Goal: Check status

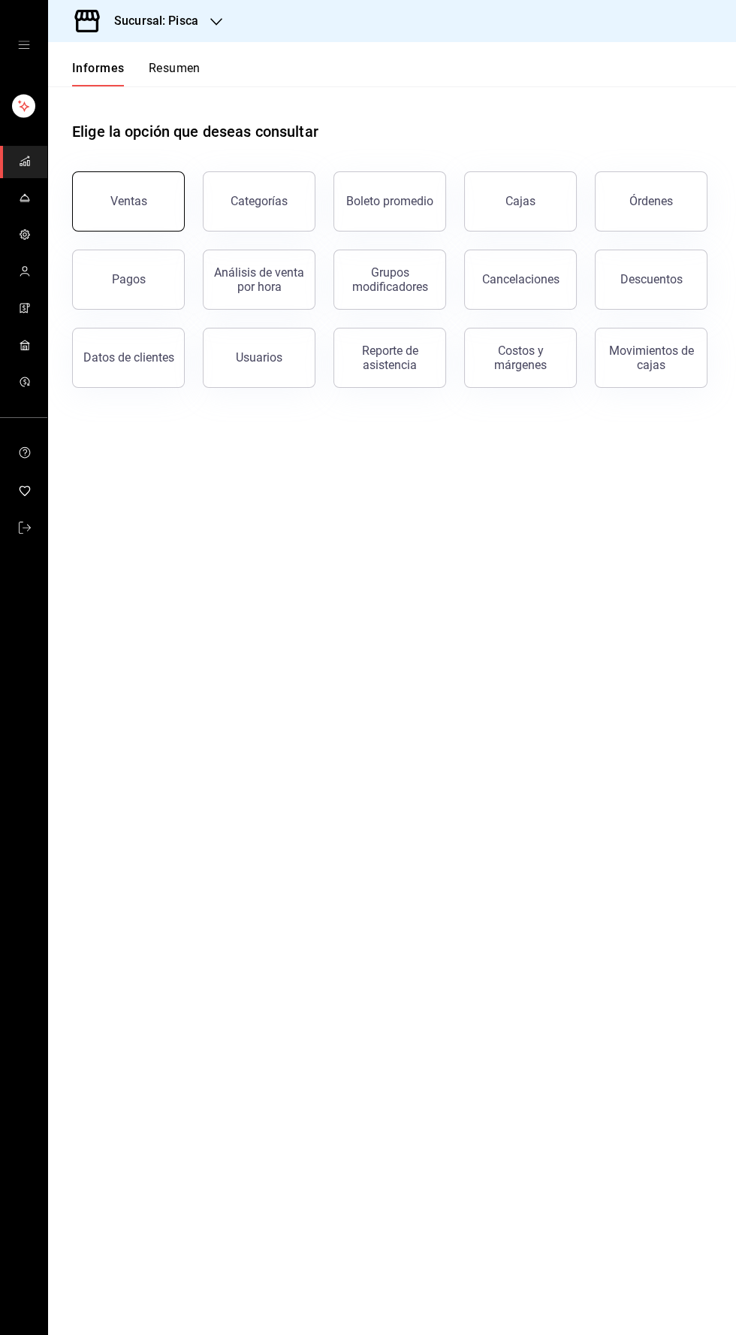
click at [139, 213] on button "Ventas" at bounding box center [128, 201] width 113 height 60
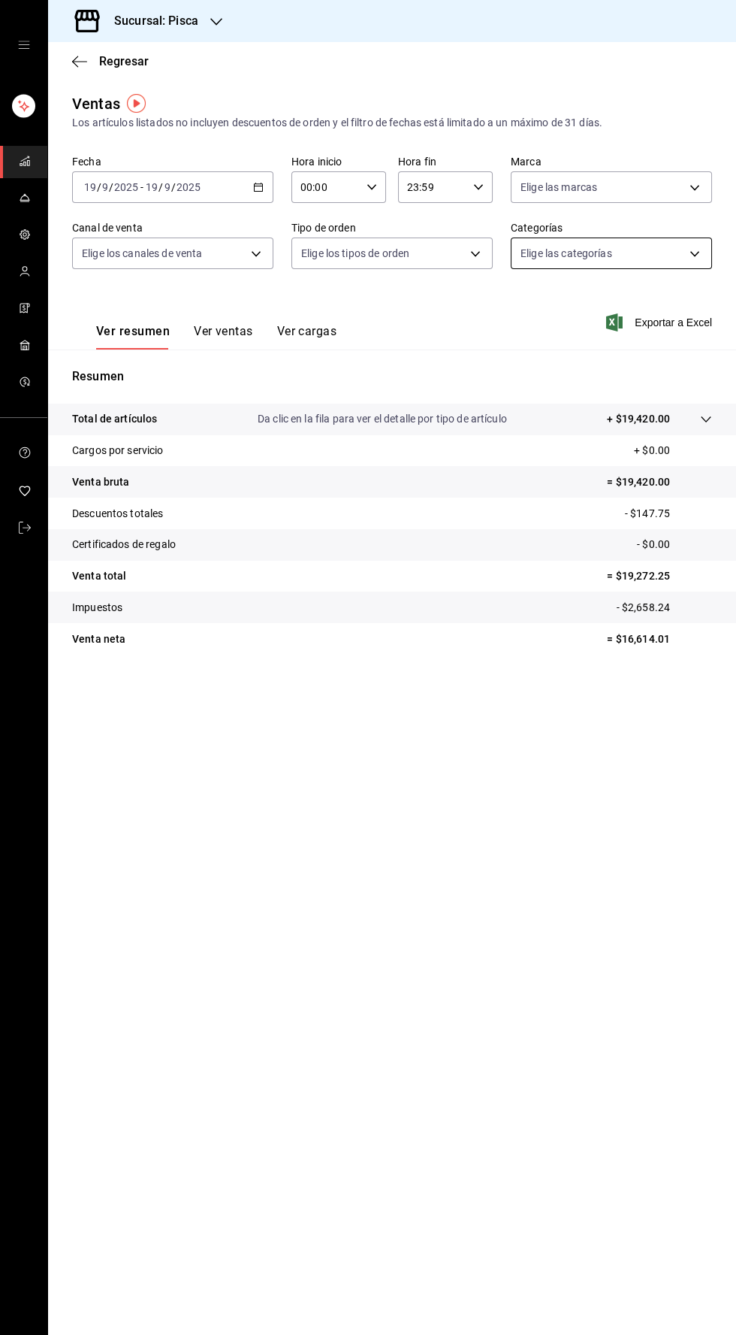
click at [667, 254] on body "Sucursal: Pisca Regresar Ventas Los artículos listados no incluyen descuentos d…" at bounding box center [368, 667] width 736 height 1335
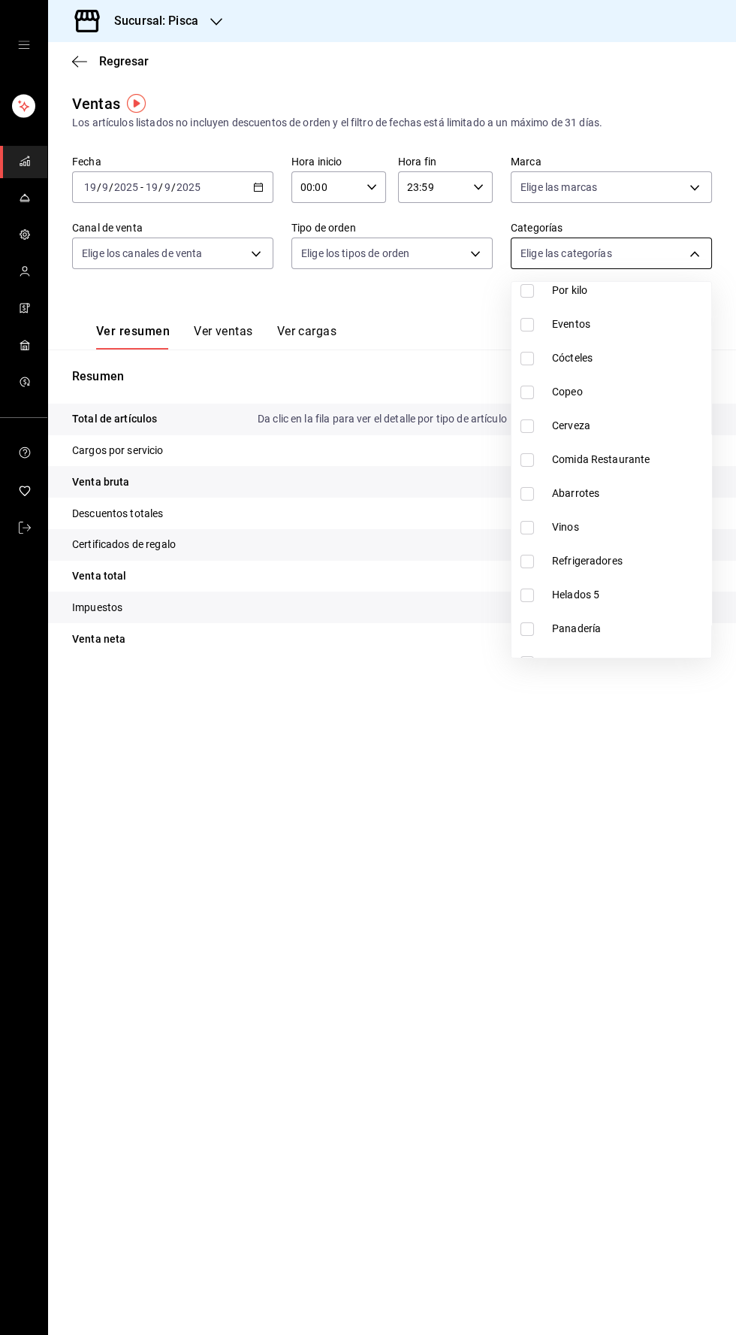
scroll to position [234, 0]
click at [527, 589] on input "checkbox" at bounding box center [528, 591] width 14 height 14
checkbox input "true"
type input "2e004ecd-0e99-4f20-a2e6-b893d6da9dab"
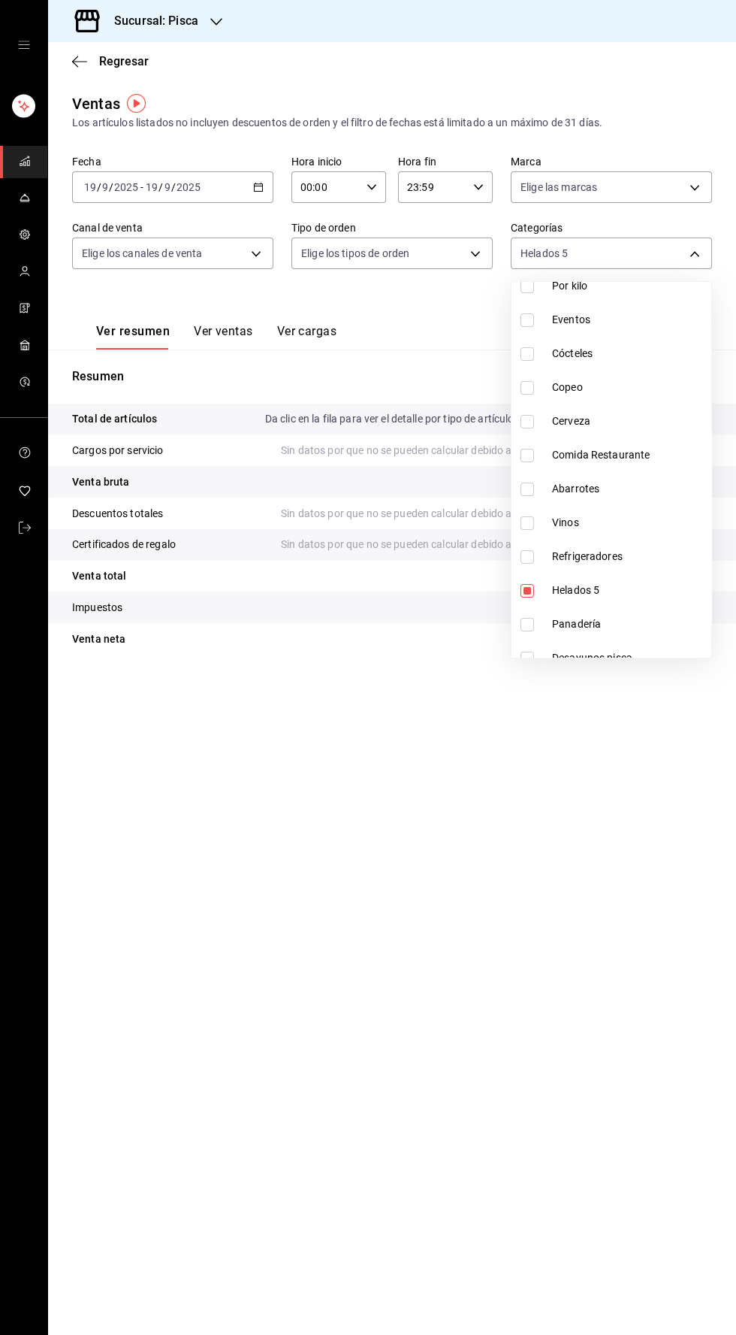
click at [234, 351] on div at bounding box center [368, 667] width 736 height 1335
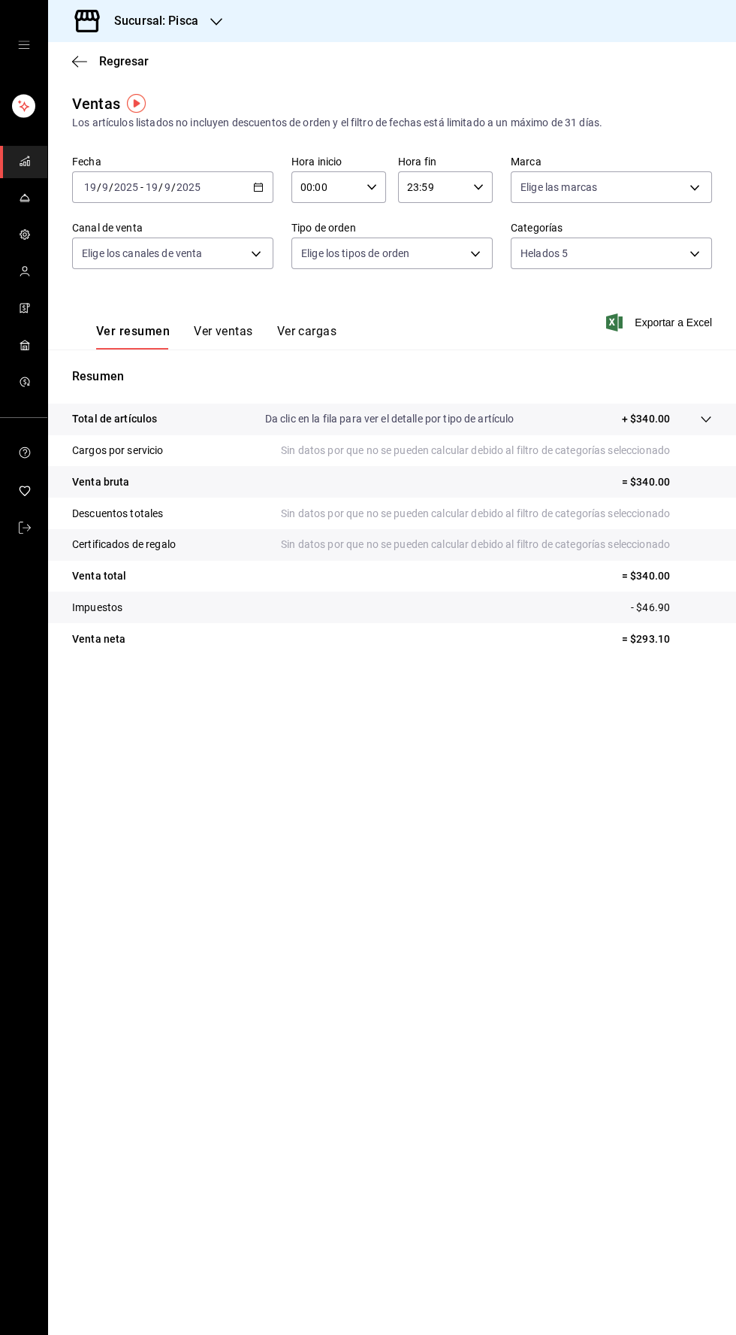
click at [227, 325] on font "Ver ventas" at bounding box center [223, 331] width 59 height 14
